Goal: Task Accomplishment & Management: Manage account settings

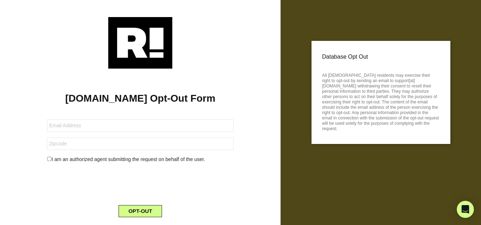
click at [49, 160] on input "checkbox" at bounding box center [49, 159] width 5 height 4
click at [49, 161] on input "checkbox" at bounding box center [49, 159] width 5 height 4
checkbox input "false"
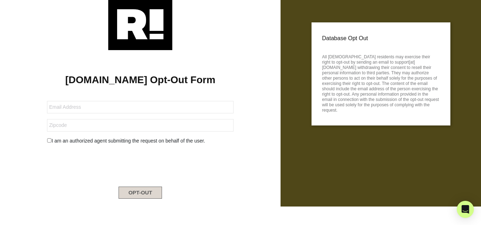
click at [139, 191] on button "OPT-OUT" at bounding box center [141, 193] width 44 height 12
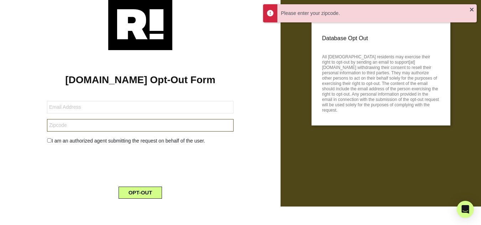
click at [67, 129] on input "text" at bounding box center [140, 125] width 187 height 12
type input "06422"
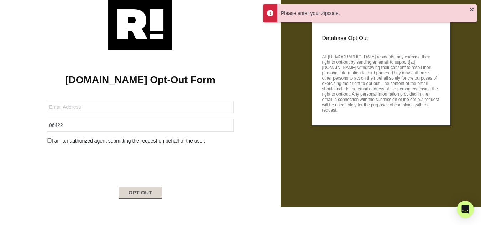
click at [143, 190] on button "OPT-OUT" at bounding box center [141, 193] width 44 height 12
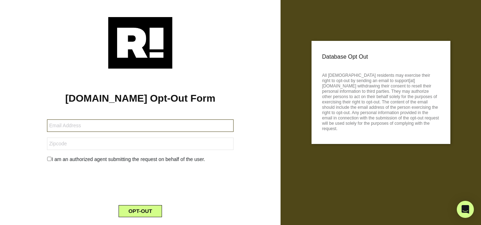
click at [71, 123] on input "text" at bounding box center [140, 126] width 187 height 12
type input "sammydbythesea@gmail.com"
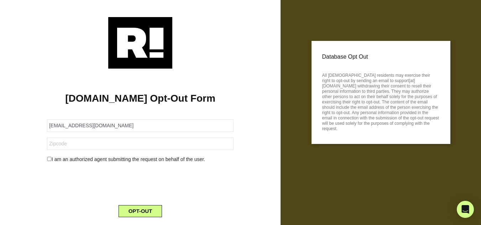
click at [49, 160] on input "checkbox" at bounding box center [49, 159] width 5 height 4
checkbox input "true"
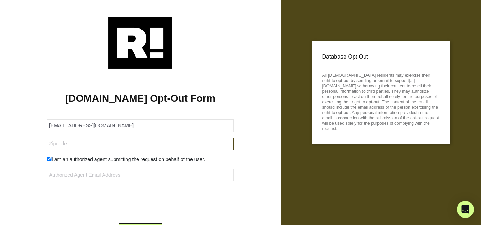
click at [64, 144] on input "text" at bounding box center [140, 144] width 187 height 12
type input "06422"
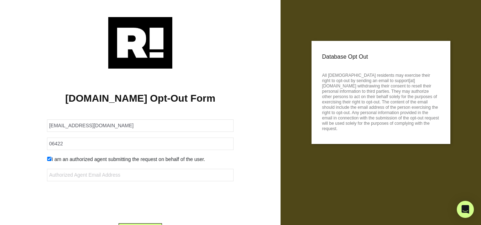
click at [48, 160] on input "checkbox" at bounding box center [49, 159] width 5 height 4
checkbox input "false"
click at [134, 213] on button "OPT-OUT" at bounding box center [141, 212] width 44 height 12
